Goal: Task Accomplishment & Management: Use online tool/utility

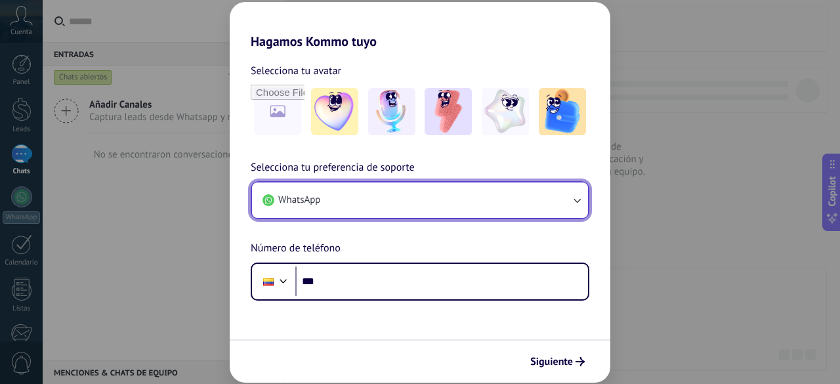
click at [495, 204] on button "WhatsApp" at bounding box center [420, 200] width 336 height 35
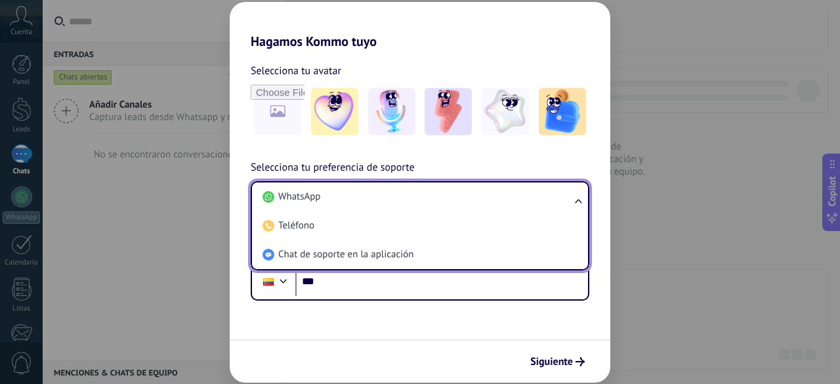
click at [341, 309] on form "Selecciona tu avatar Selecciona tu preferencia de soporte WhatsApp WhatsApp Tel…" at bounding box center [420, 216] width 381 height 334
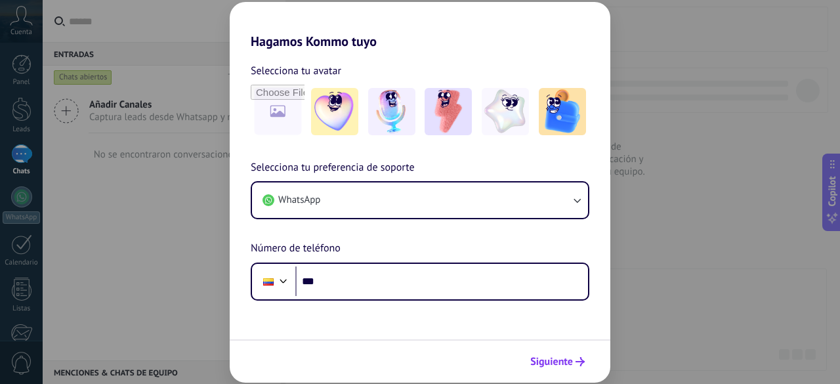
click at [542, 360] on span "Siguiente" at bounding box center [551, 361] width 43 height 9
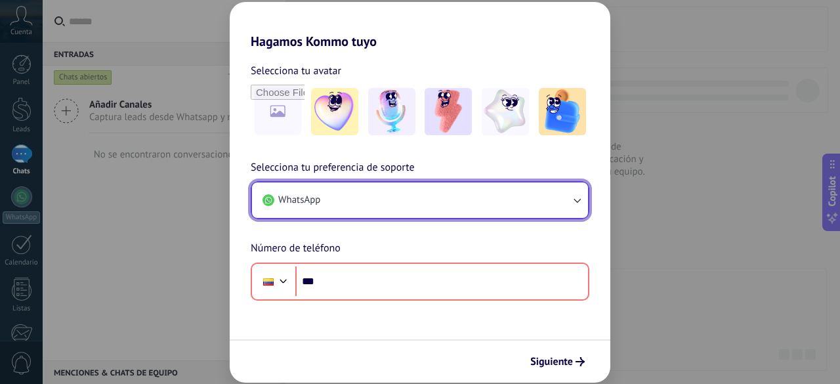
click at [572, 190] on button "WhatsApp" at bounding box center [420, 200] width 336 height 35
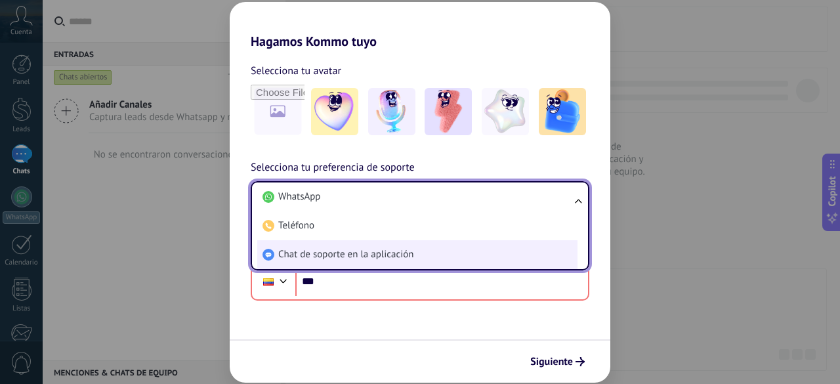
click at [380, 249] on span "Chat de soporte en la aplicación" at bounding box center [345, 254] width 135 height 13
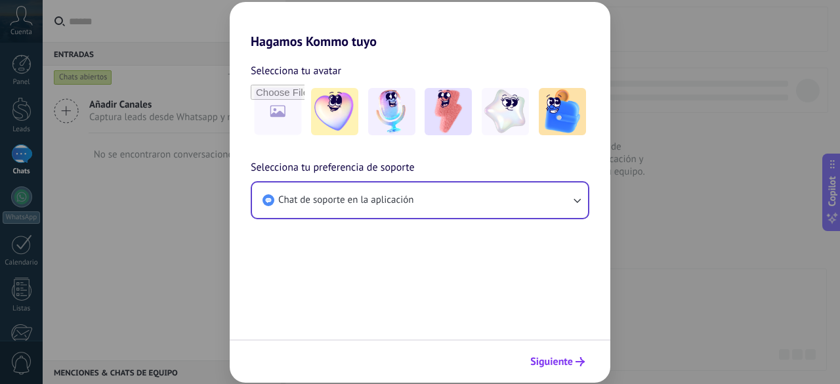
click at [548, 369] on button "Siguiente" at bounding box center [558, 362] width 66 height 22
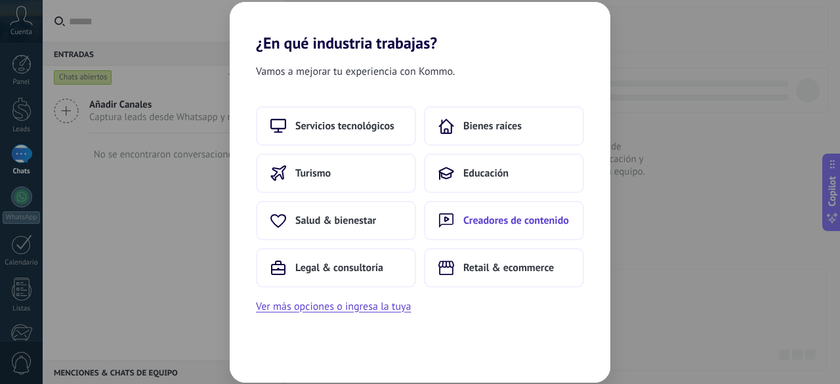
click at [524, 207] on button "Creadores de contenido" at bounding box center [504, 220] width 160 height 39
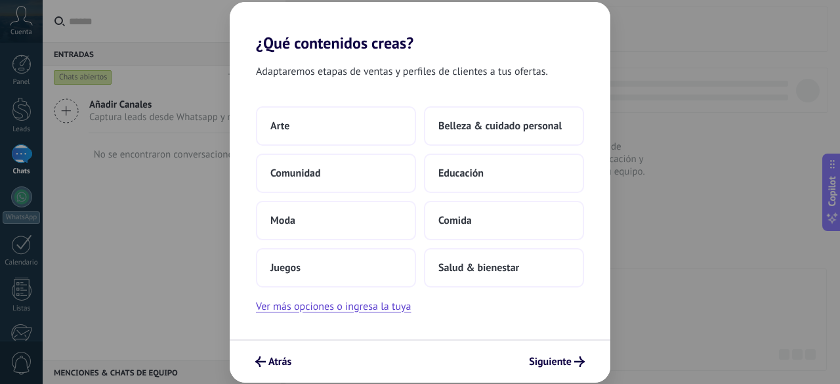
click at [524, 207] on button "Comida" at bounding box center [504, 220] width 160 height 39
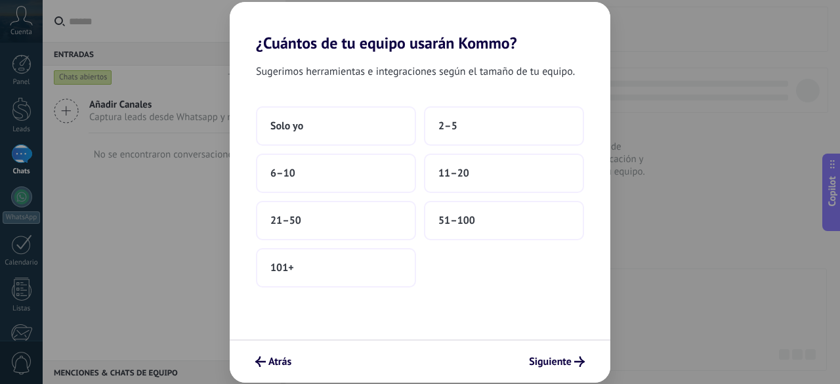
click at [524, 207] on button "51–100" at bounding box center [504, 220] width 160 height 39
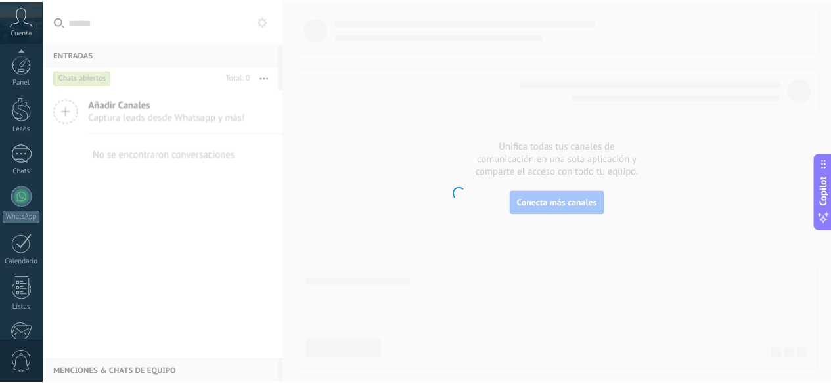
scroll to position [162, 0]
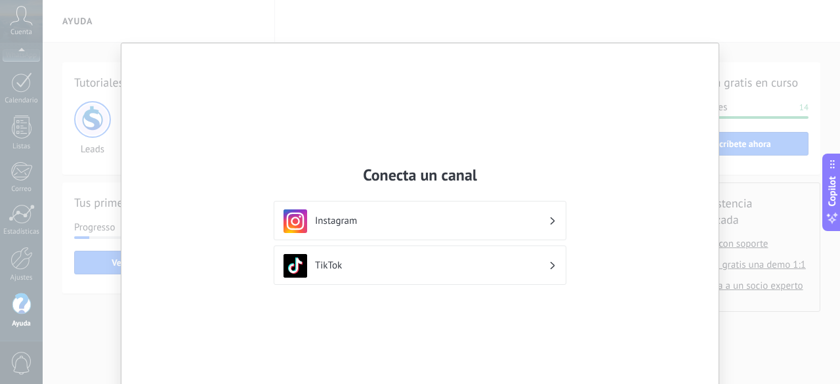
click at [743, 25] on div "Conecta un canal Instagram TikTok" at bounding box center [420, 192] width 840 height 384
click at [735, 326] on div "Conecta un canal Instagram TikTok" at bounding box center [420, 192] width 840 height 384
click at [123, 17] on div "Conecta un canal Instagram TikTok" at bounding box center [420, 192] width 840 height 384
click at [532, 221] on h3 "Instagram" at bounding box center [432, 221] width 234 height 12
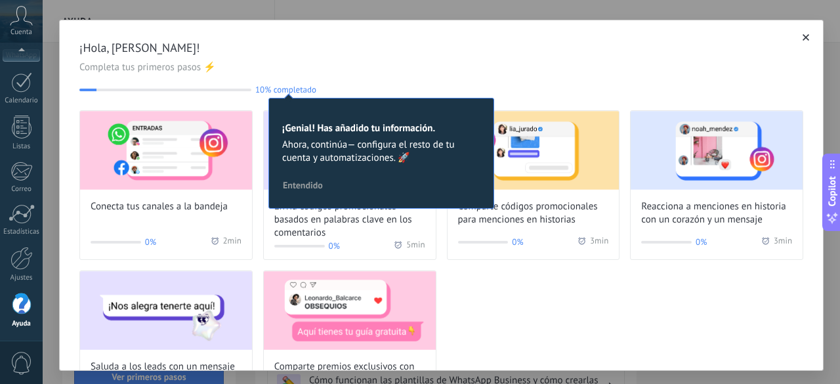
click at [800, 33] on button "button" at bounding box center [806, 37] width 13 height 13
